Goal: Find specific page/section: Find specific page/section

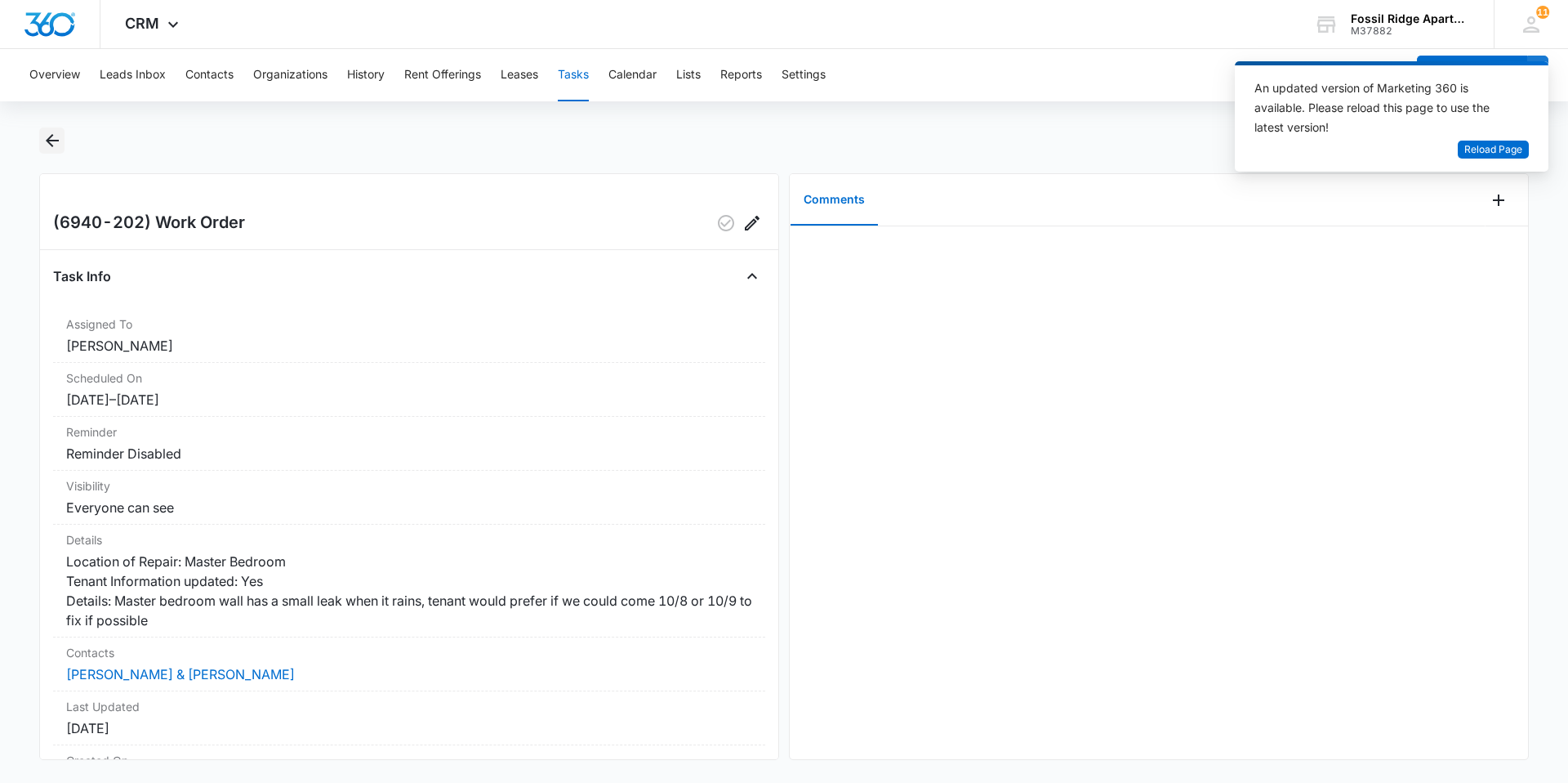
click at [50, 139] on icon "Back" at bounding box center [52, 140] width 13 height 13
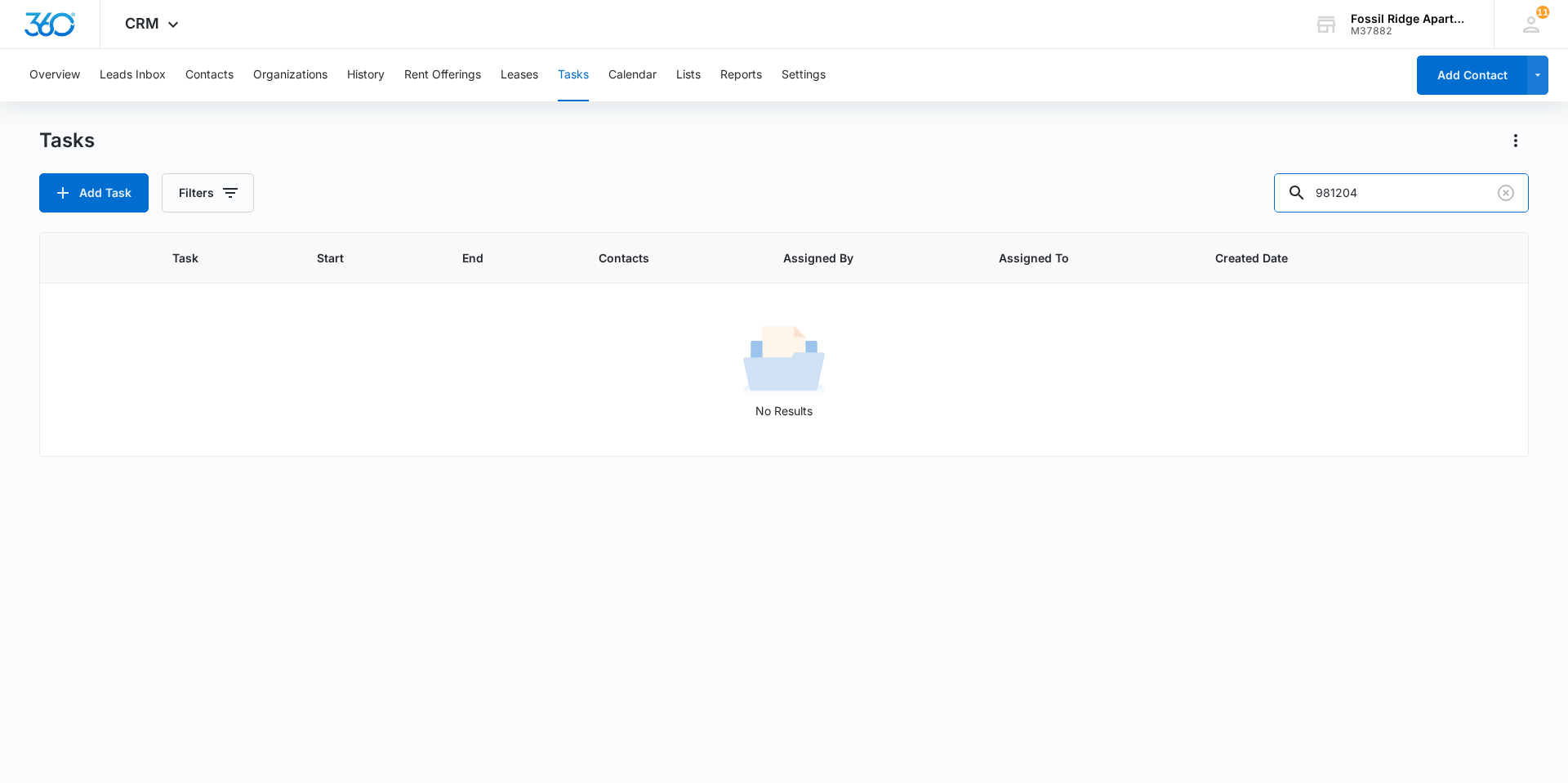
drag, startPoint x: 1399, startPoint y: 191, endPoint x: 1288, endPoint y: 196, distance: 111.1
click at [1288, 196] on div "Add Task Filters 981204" at bounding box center [784, 193] width 1489 height 39
type input "987305"
click at [210, 71] on button "Contacts" at bounding box center [209, 75] width 48 height 52
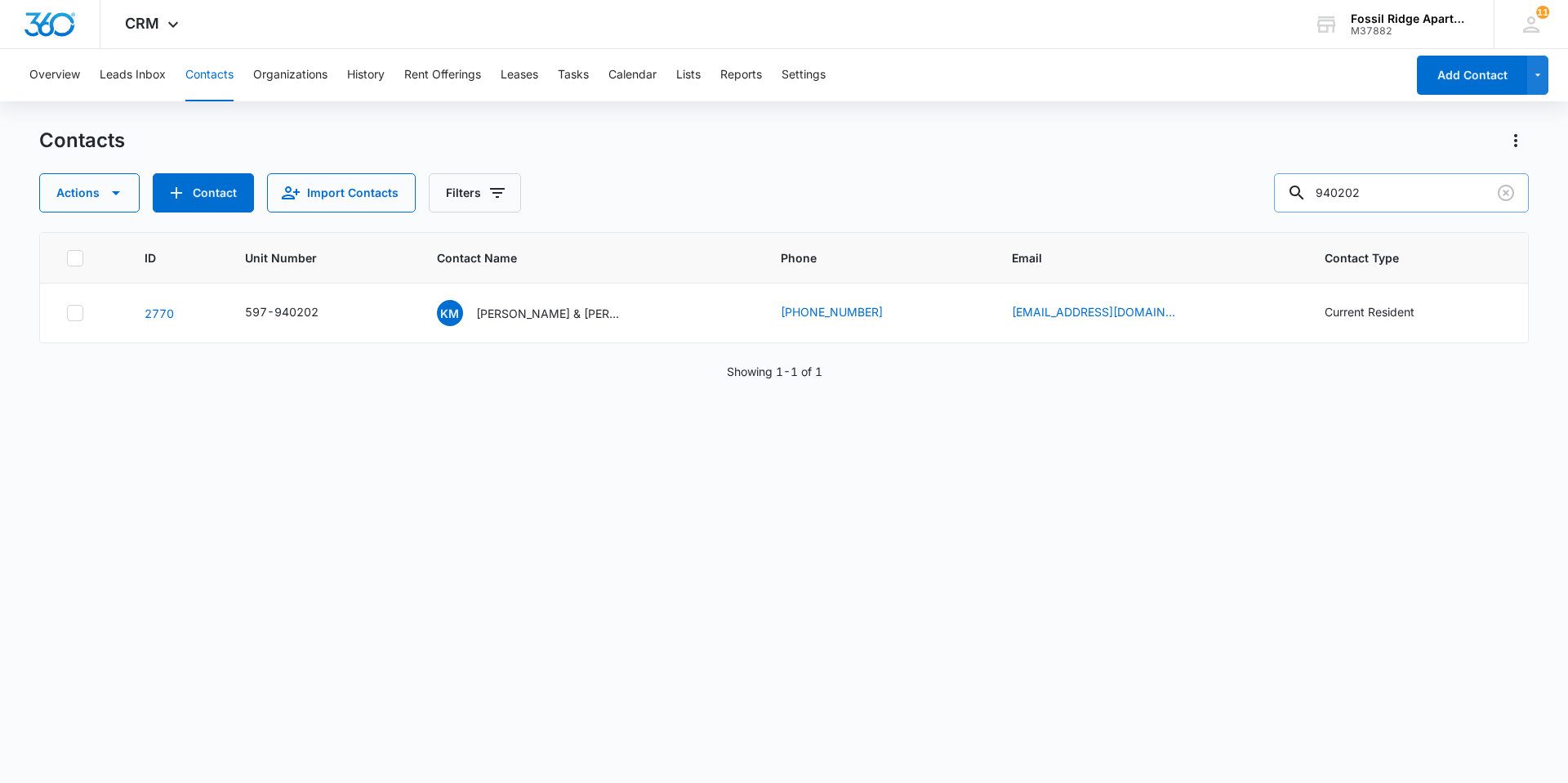
click at [1394, 193] on input "940202" at bounding box center [1400, 193] width 255 height 39
type input "987305"
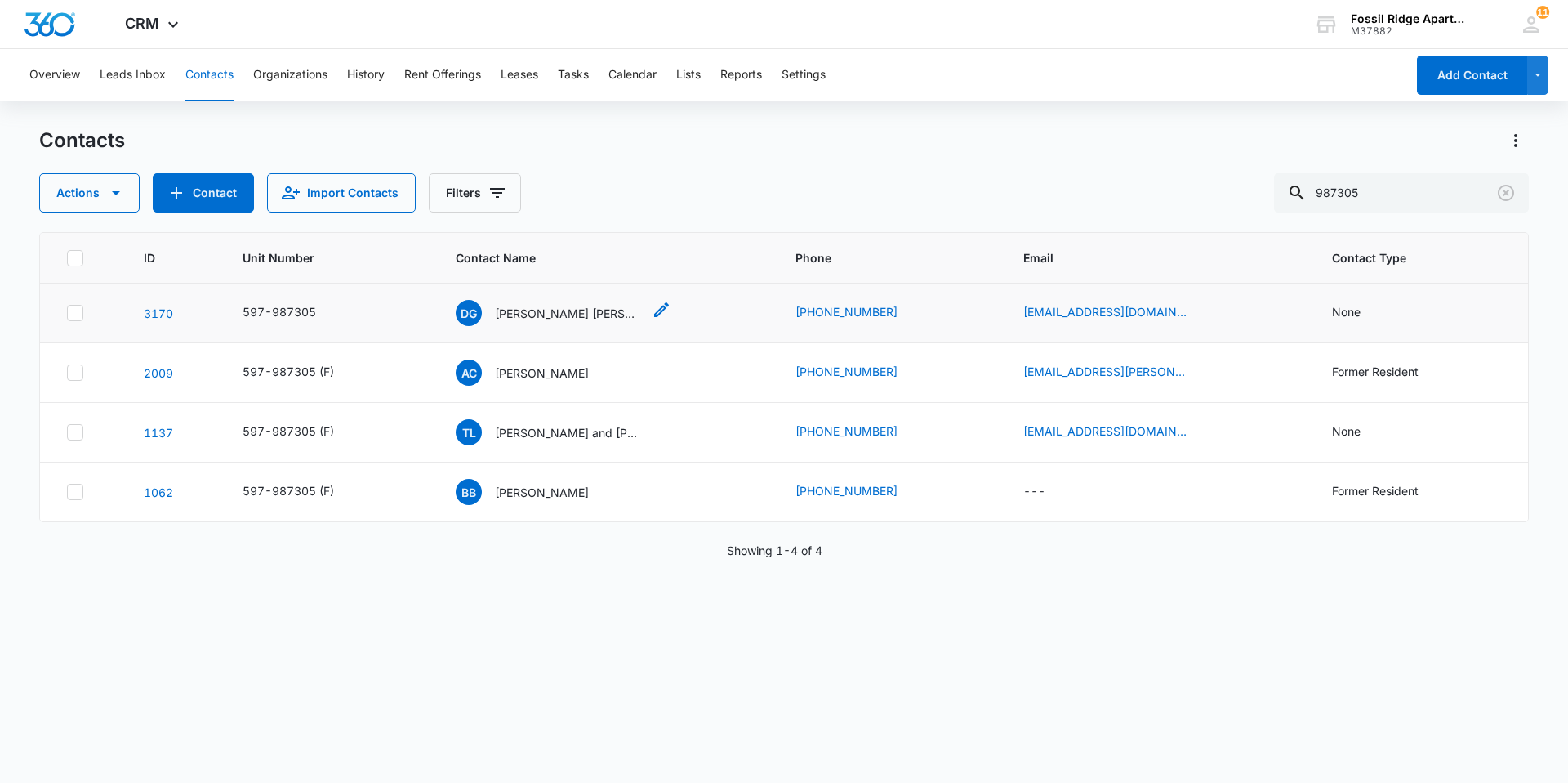
click at [507, 312] on p "Daniel Gutierrez Pina" at bounding box center [569, 312] width 147 height 17
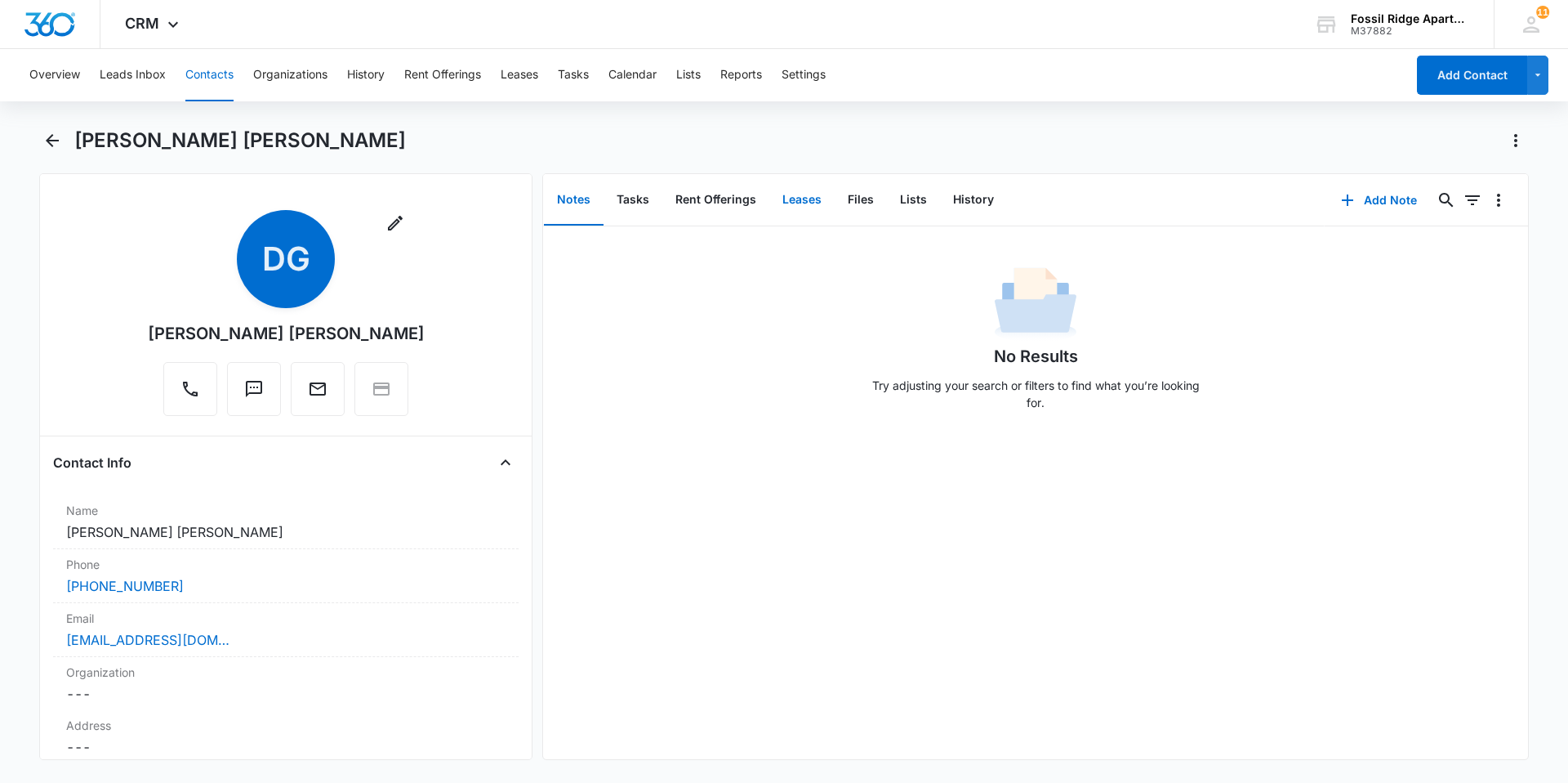
click at [805, 201] on button "Leases" at bounding box center [802, 200] width 66 height 51
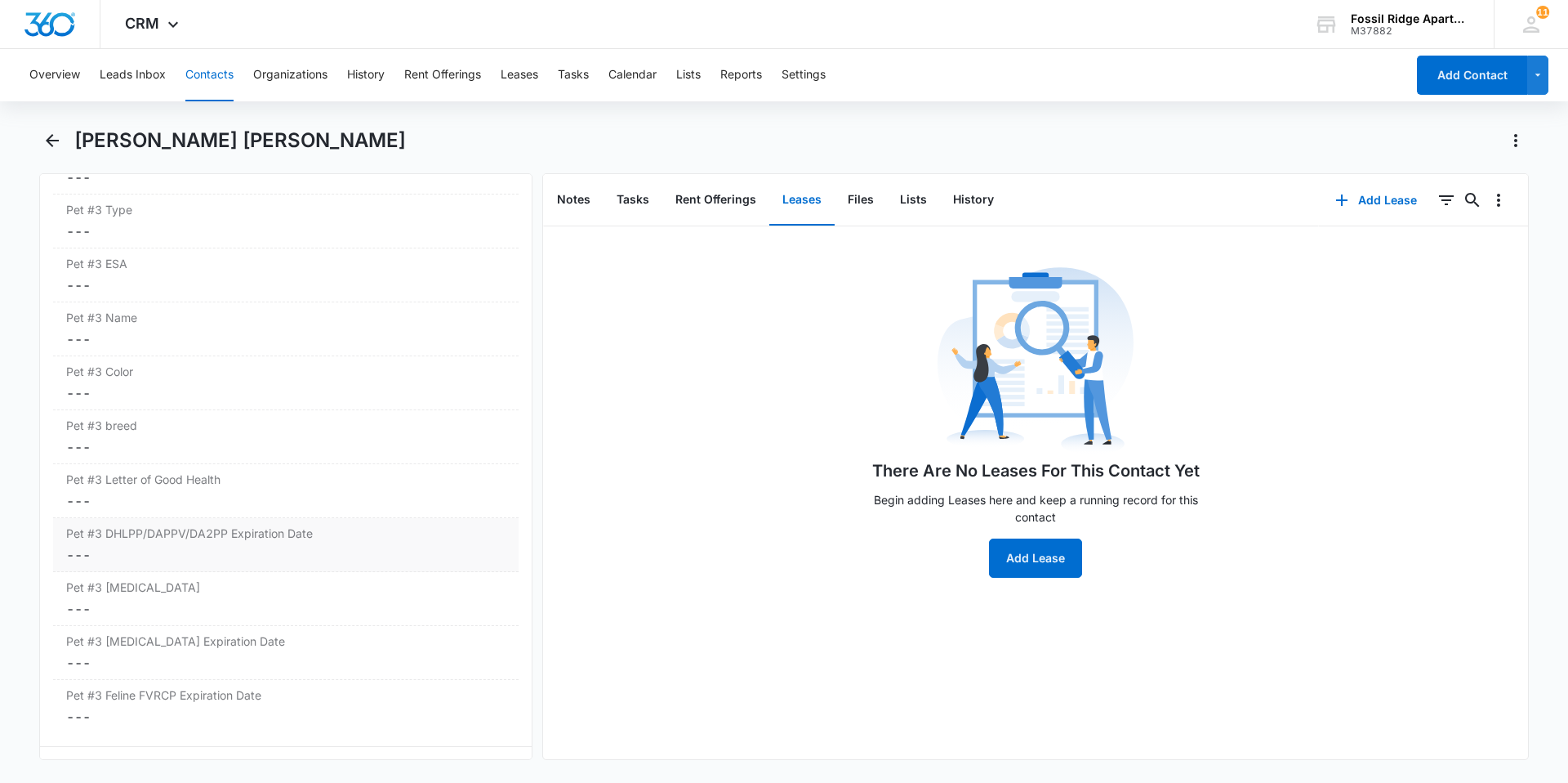
scroll to position [3676, 0]
